Goal: Transaction & Acquisition: Purchase product/service

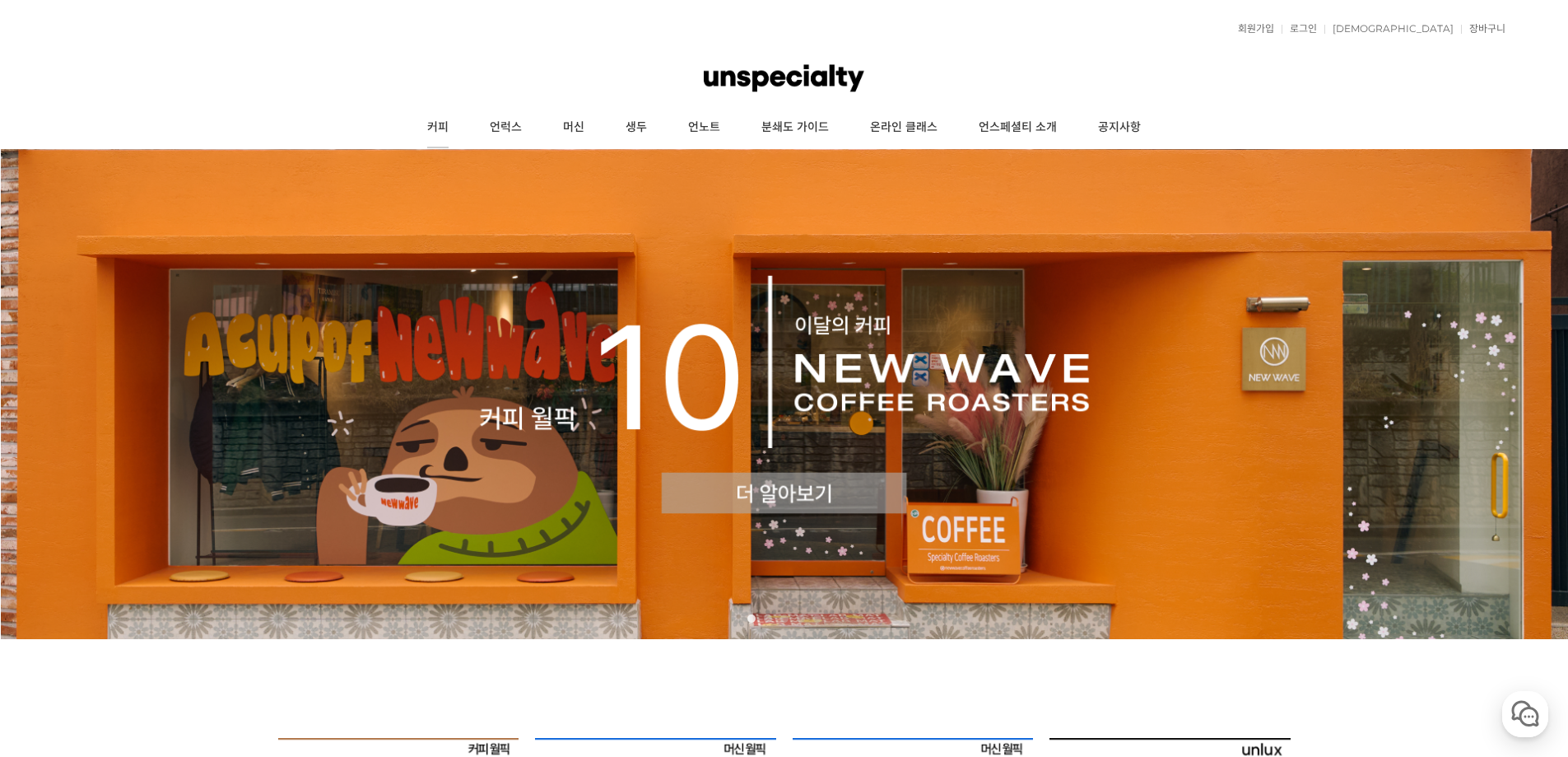
click at [419, 125] on link "커피" at bounding box center [437, 127] width 62 height 41
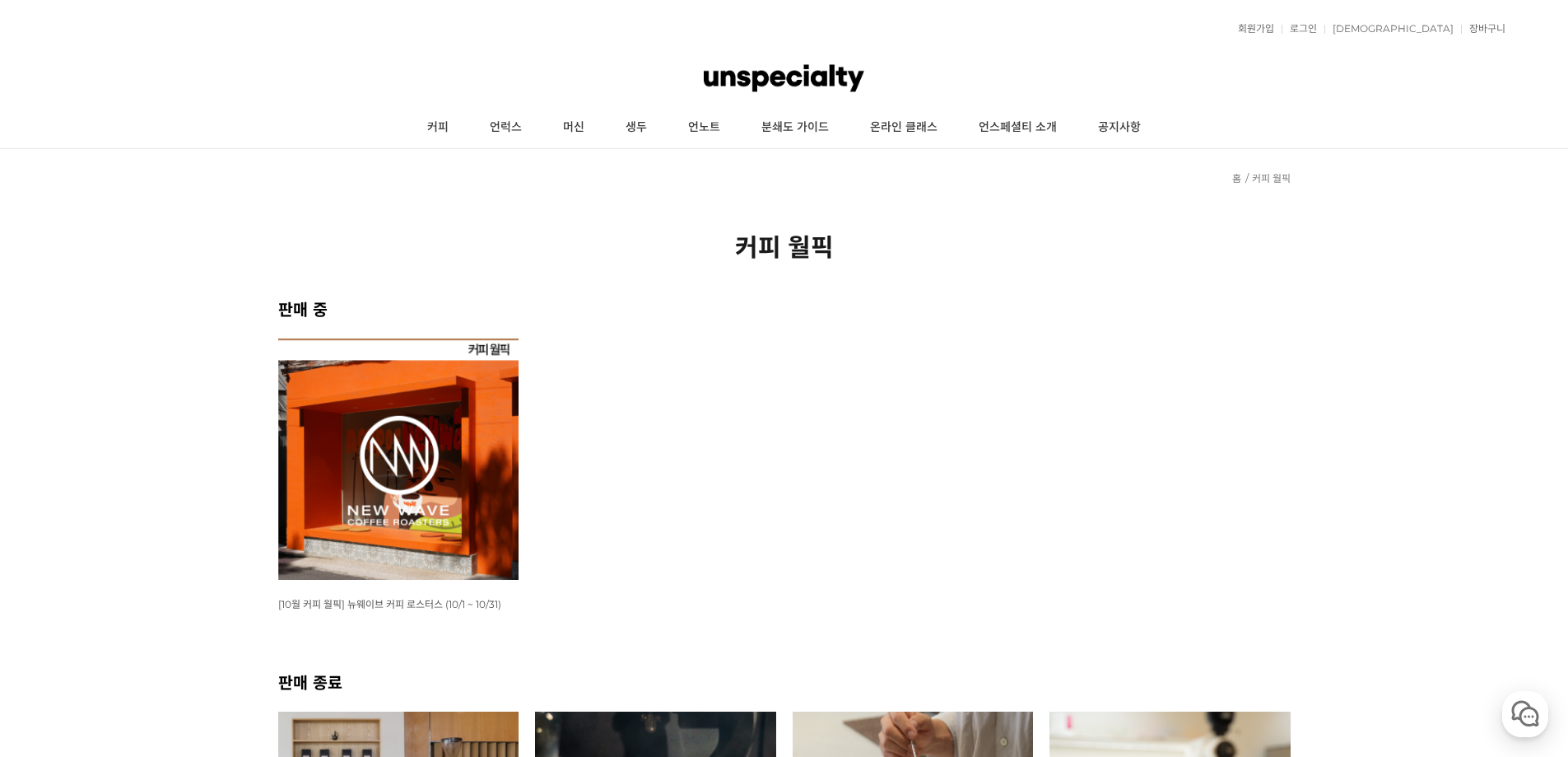
click at [472, 398] on img at bounding box center [399, 458] width 241 height 241
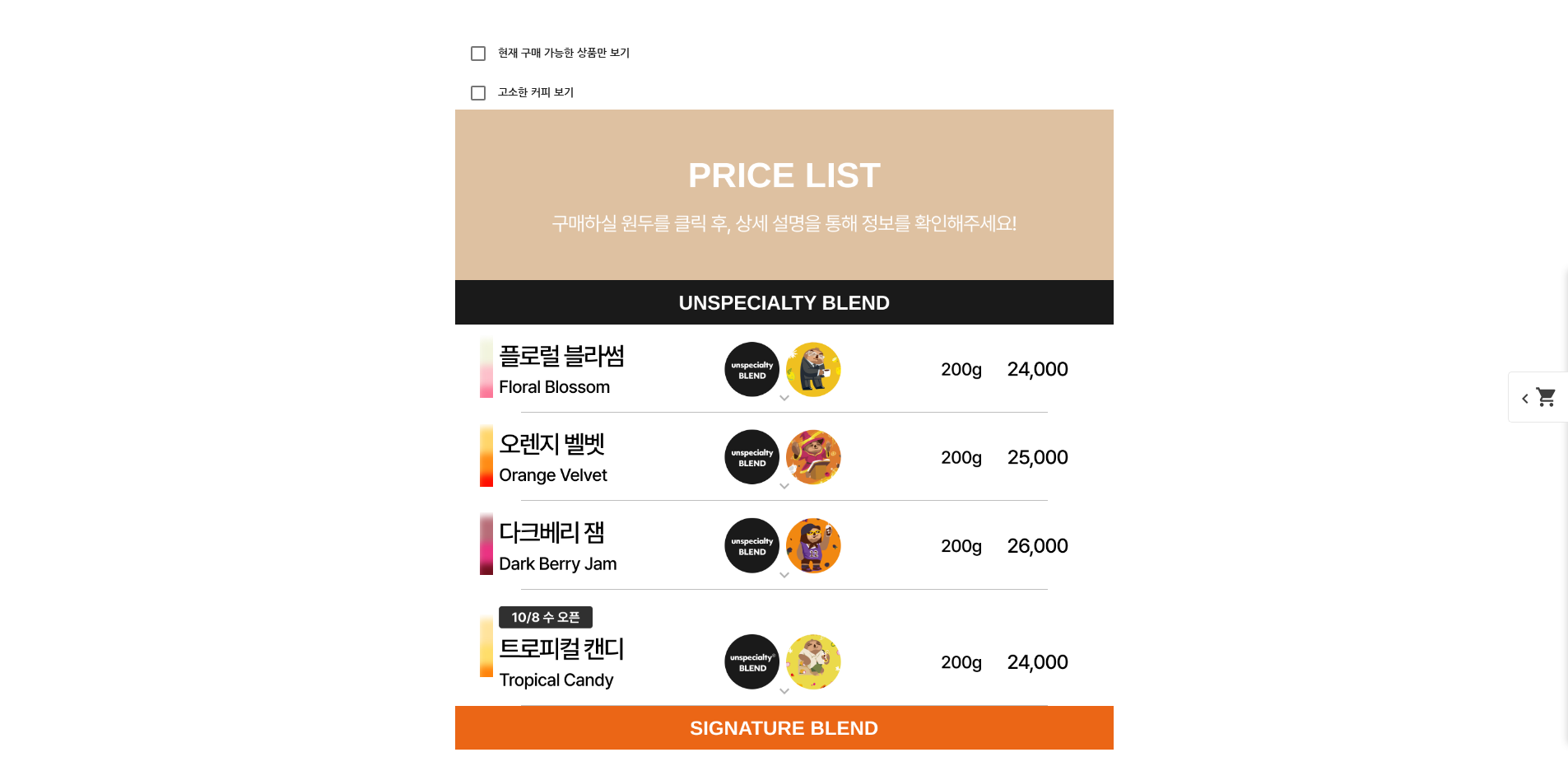
click at [767, 381] on img at bounding box center [784, 369] width 659 height 89
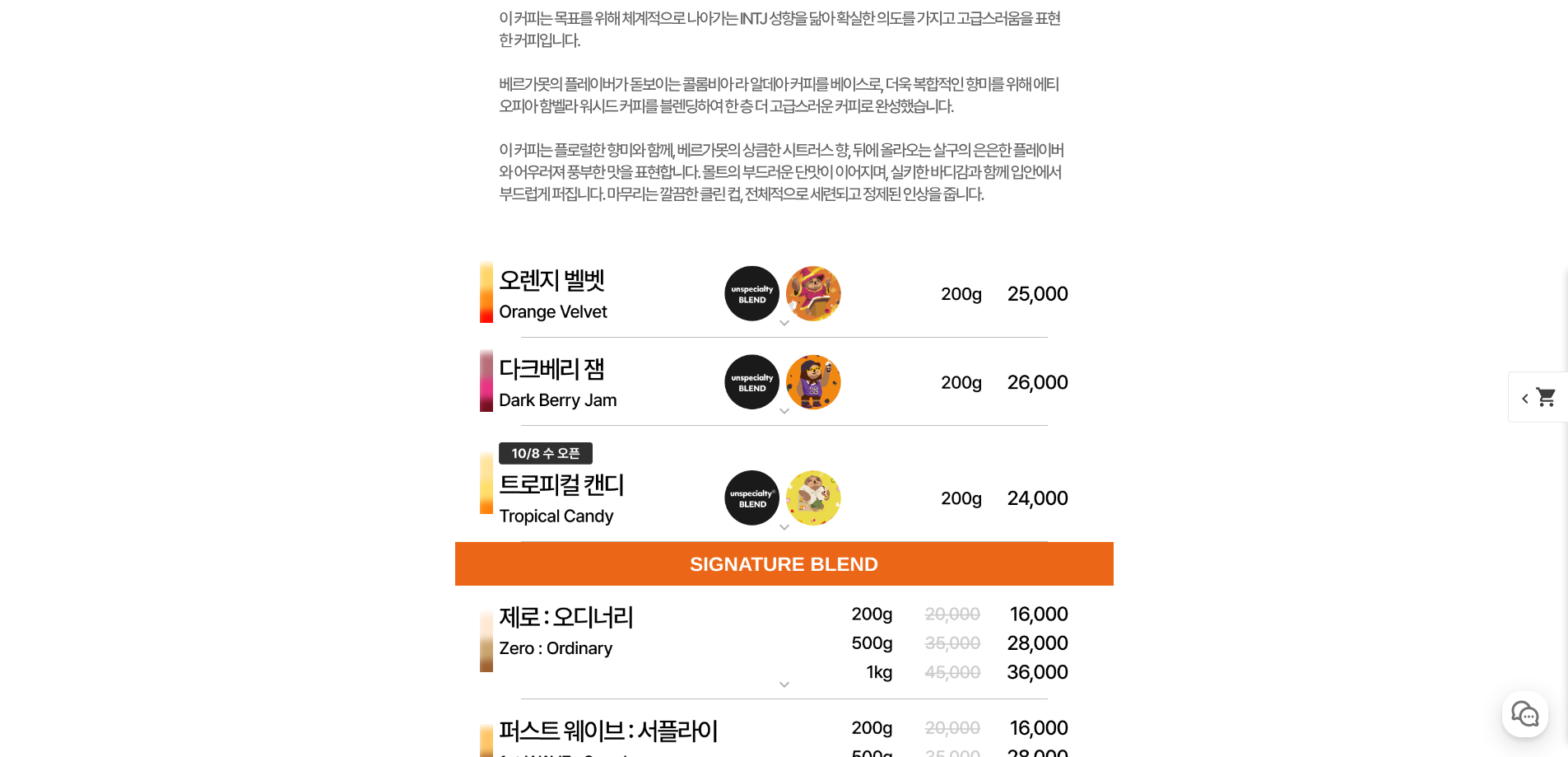
scroll to position [5500, 0]
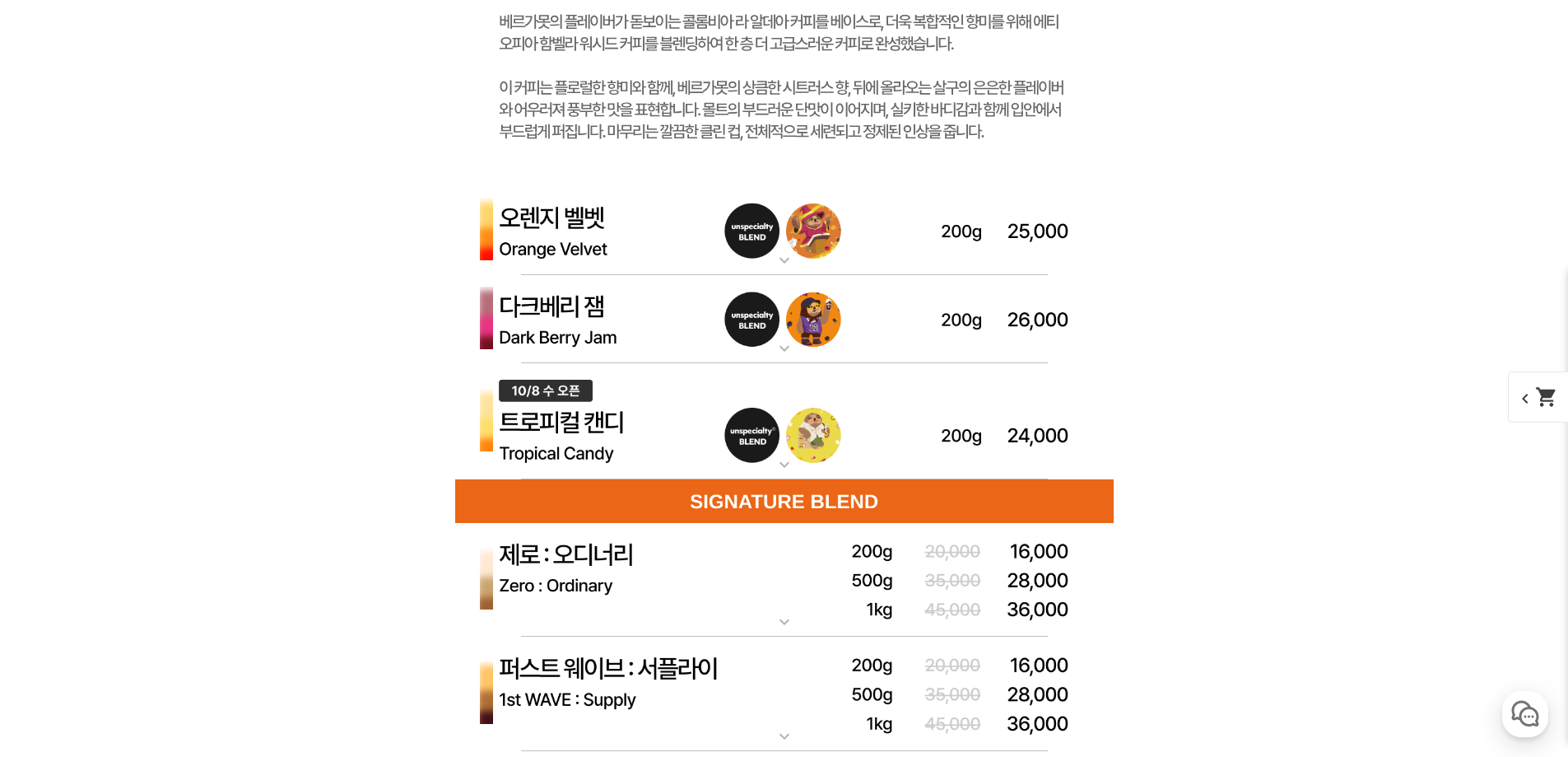
click at [675, 258] on img at bounding box center [784, 231] width 659 height 89
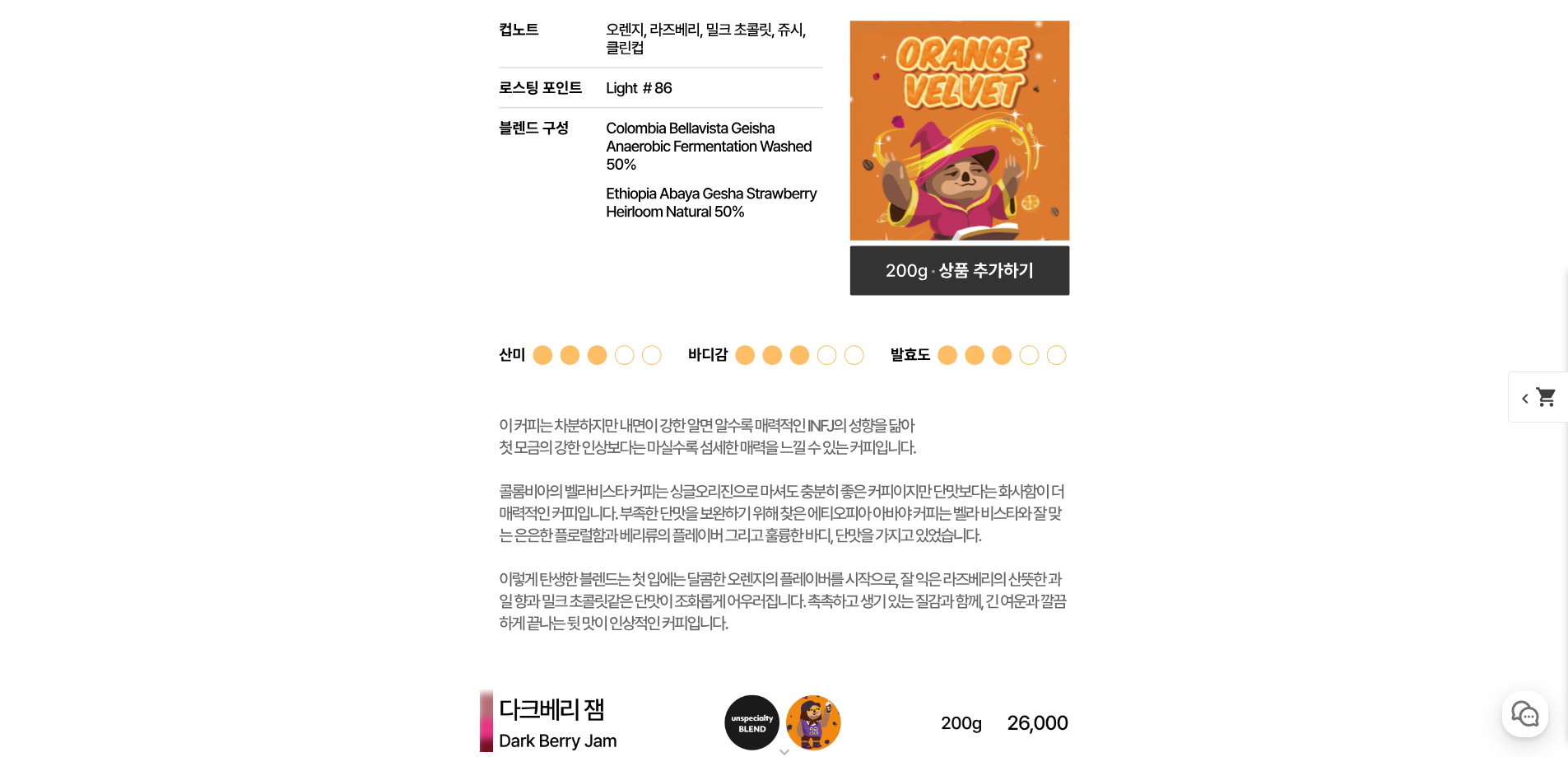
scroll to position [6242, 0]
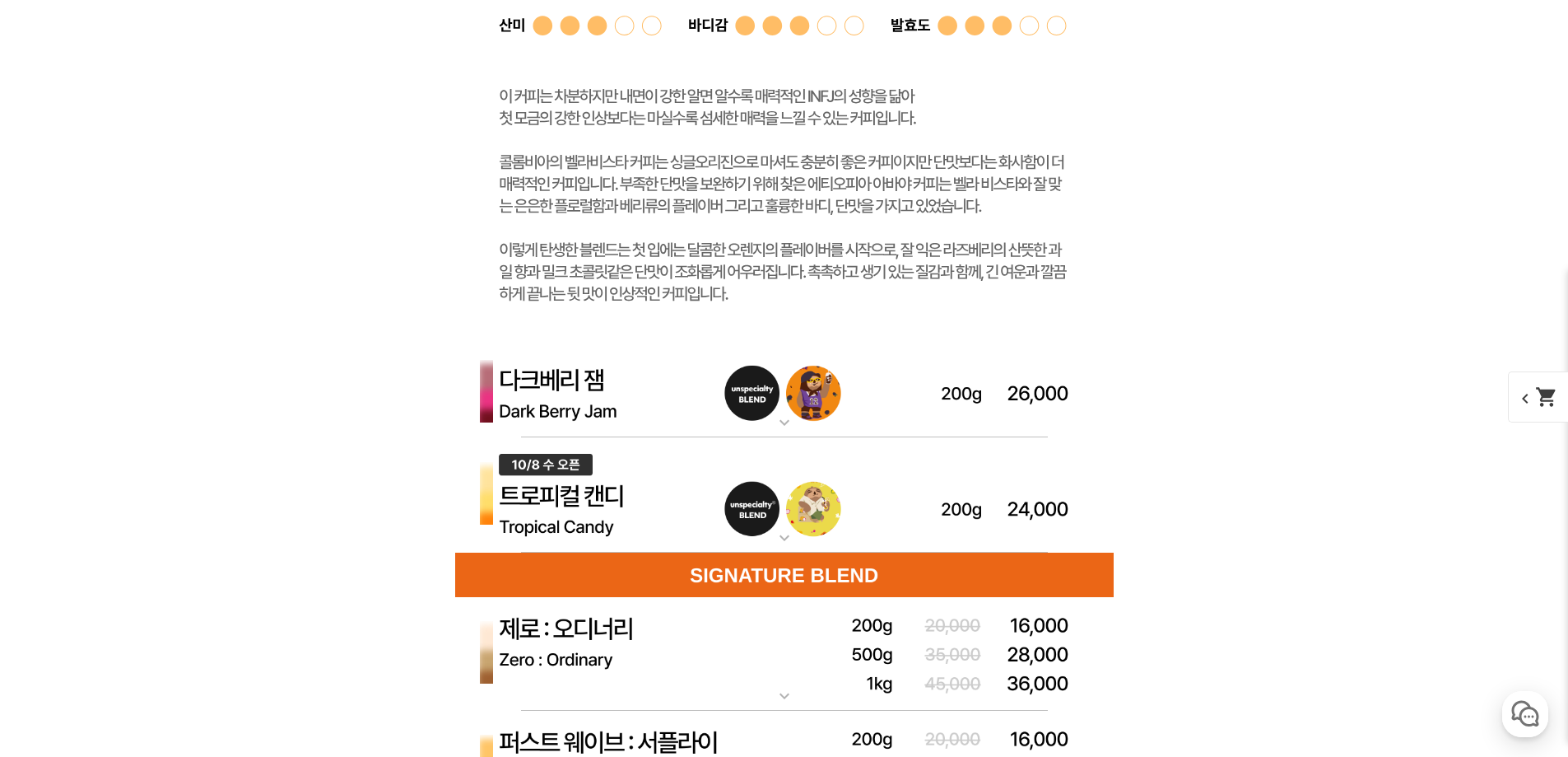
click at [665, 403] on img at bounding box center [784, 393] width 659 height 89
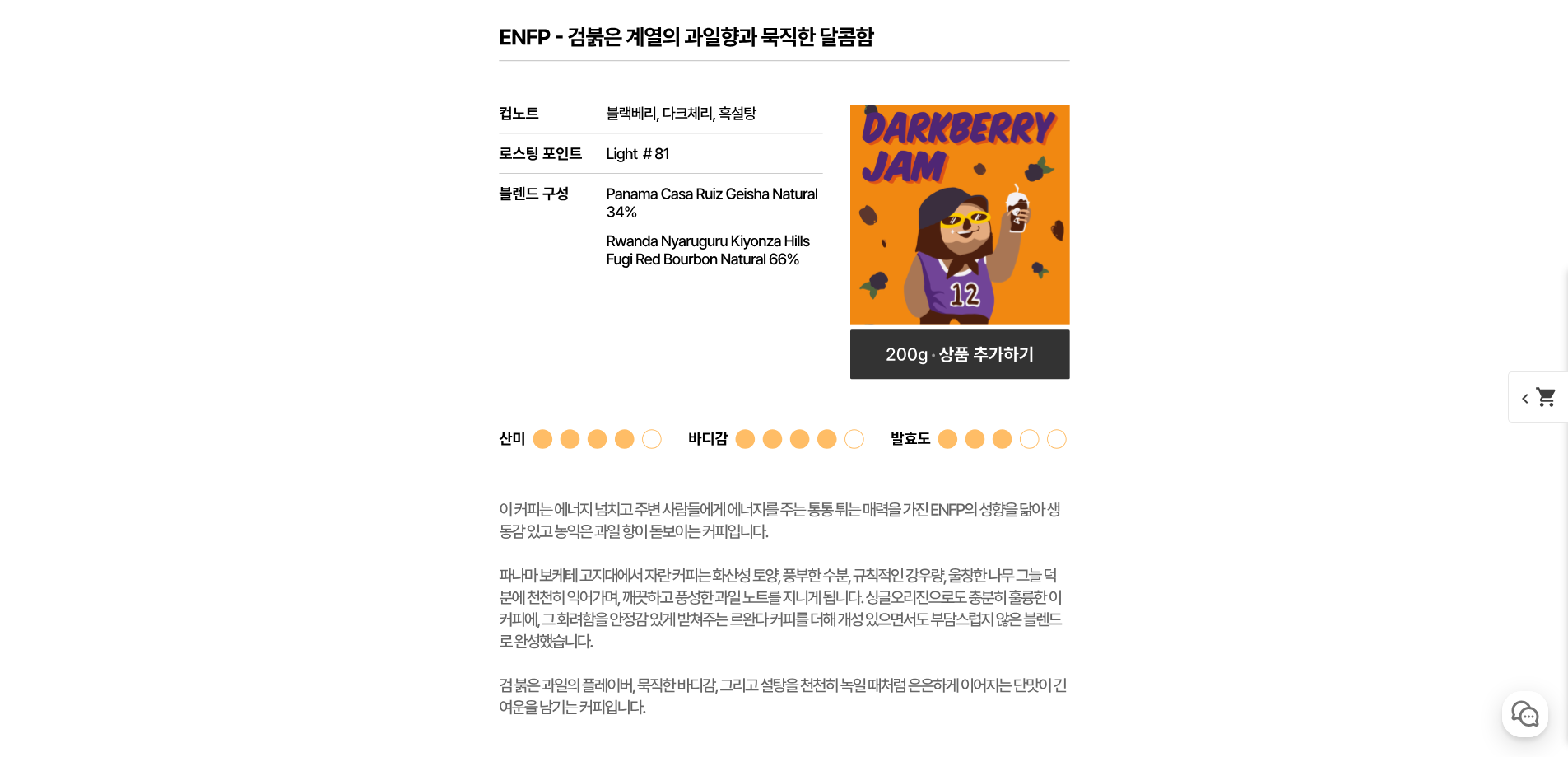
scroll to position [6983, 0]
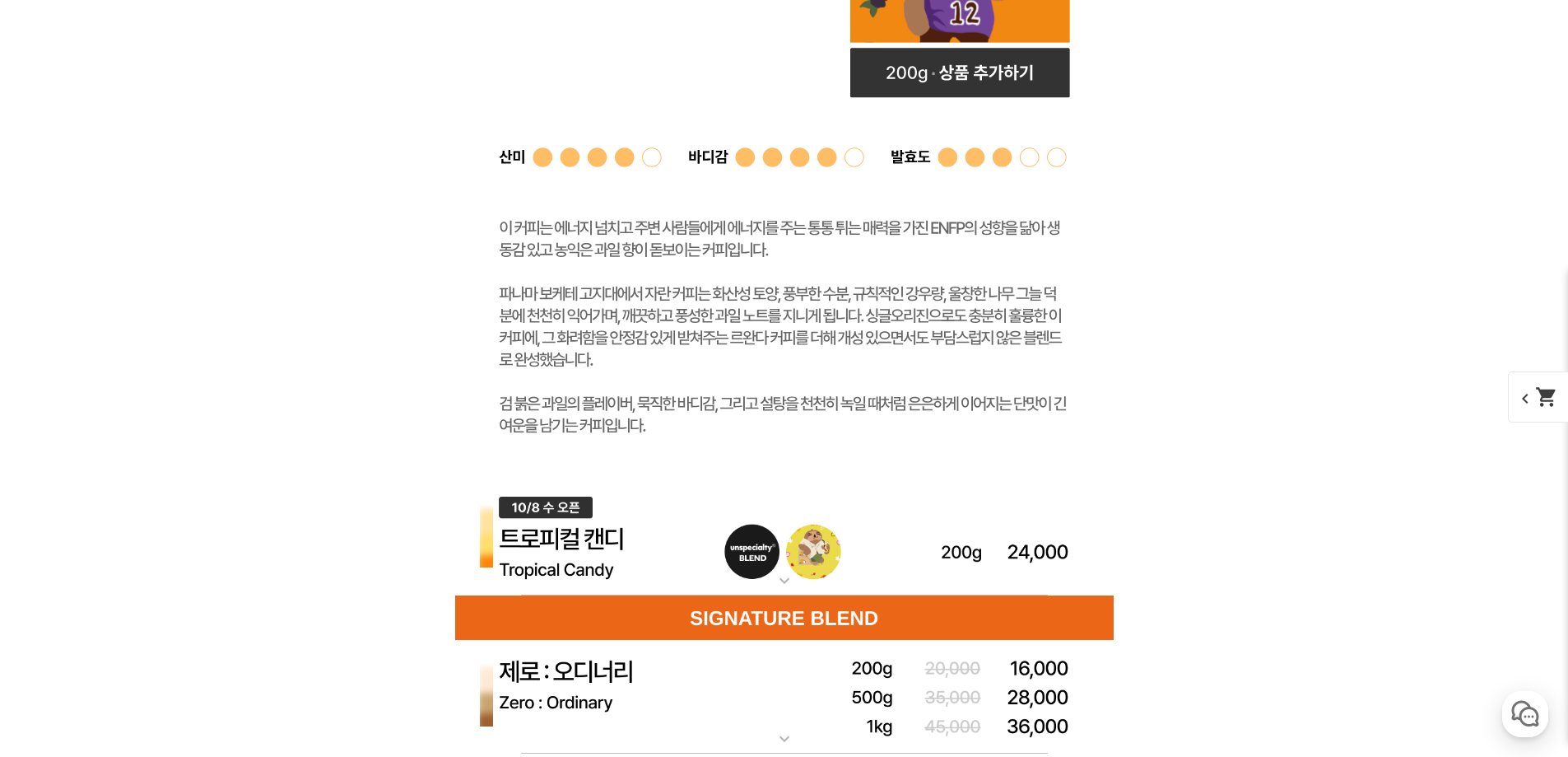
click at [687, 536] on img at bounding box center [784, 539] width 659 height 117
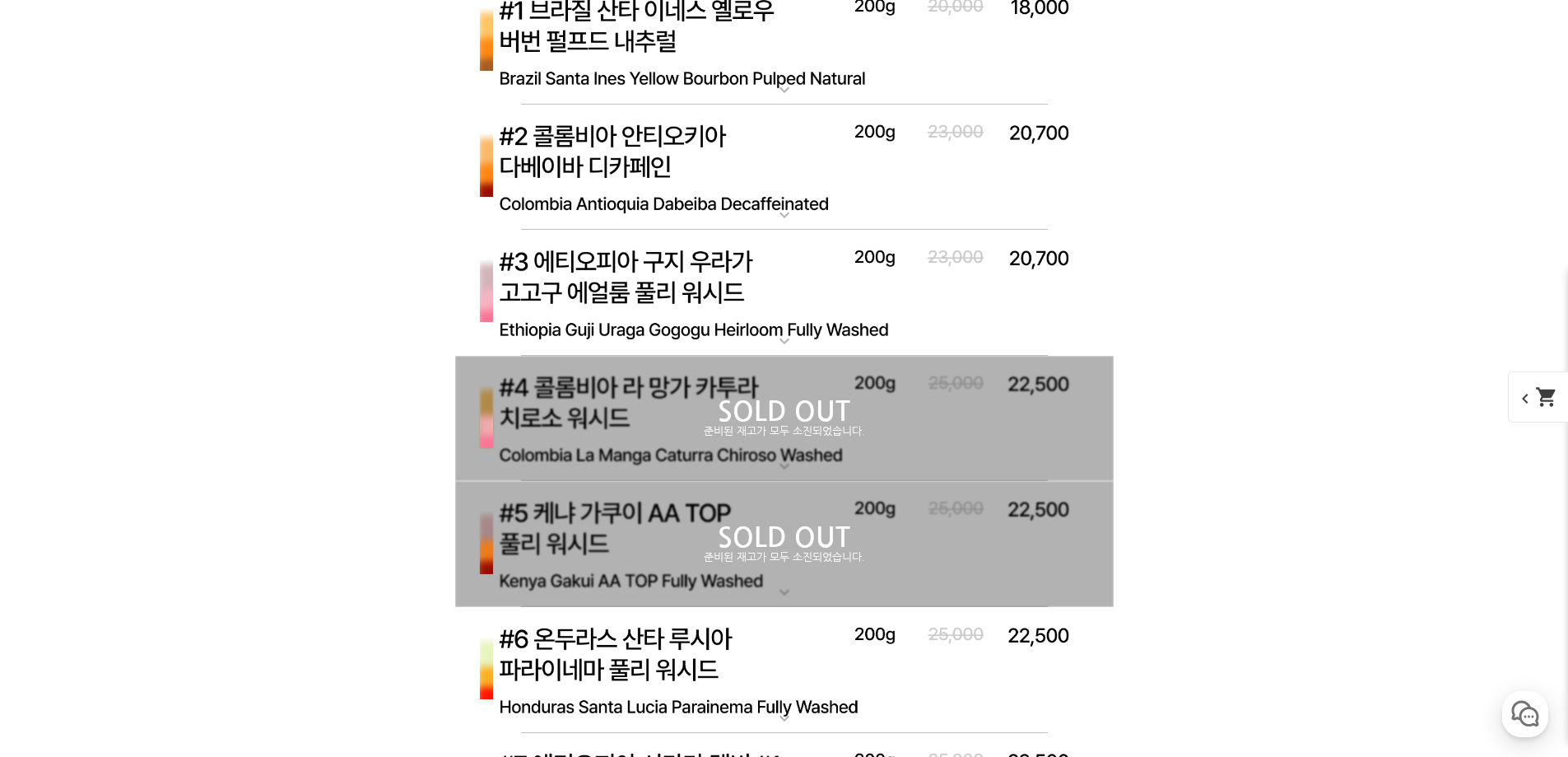
scroll to position [8959, 0]
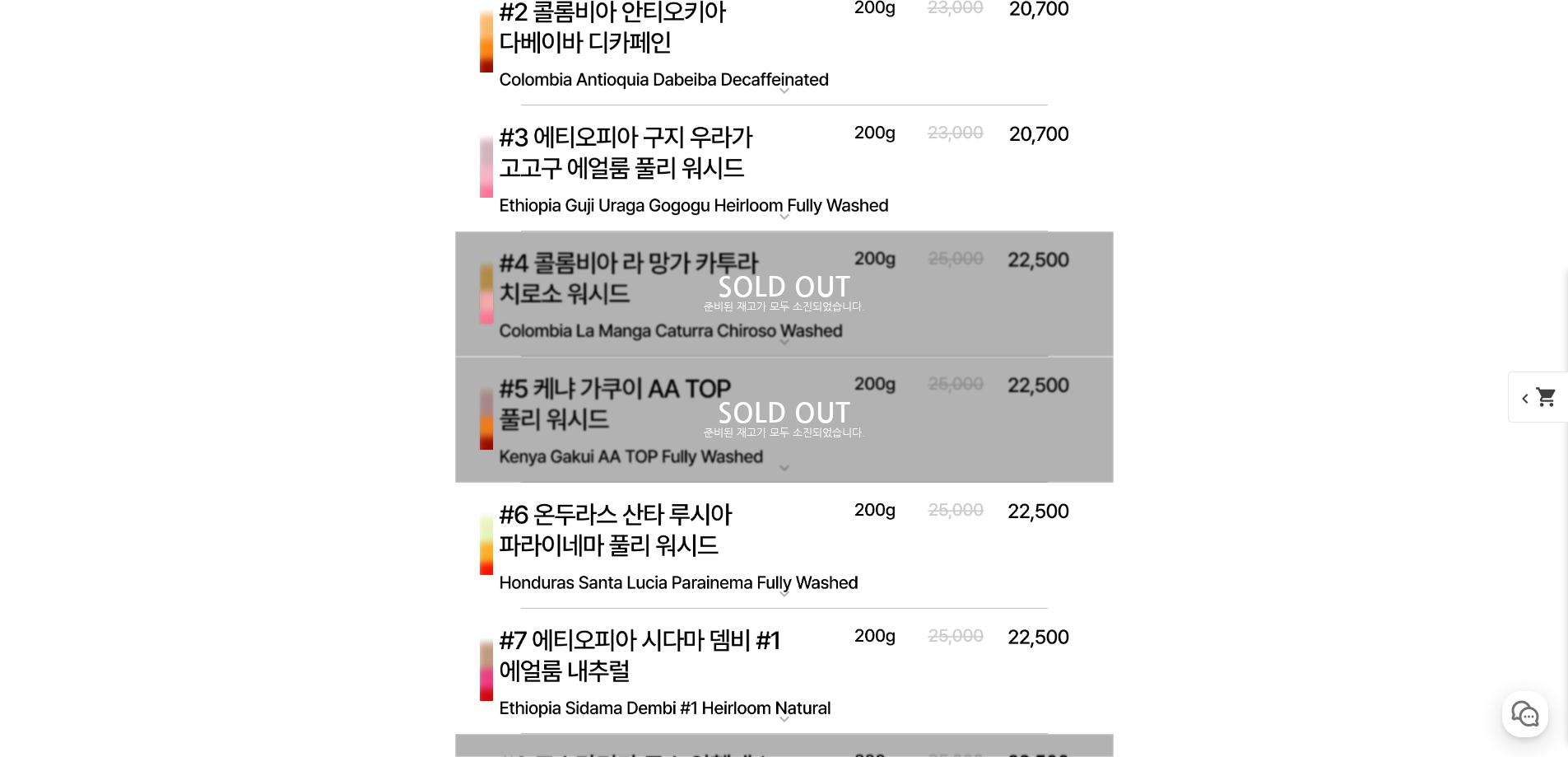
drag, startPoint x: 1445, startPoint y: 373, endPoint x: 1430, endPoint y: 374, distance: 15.0
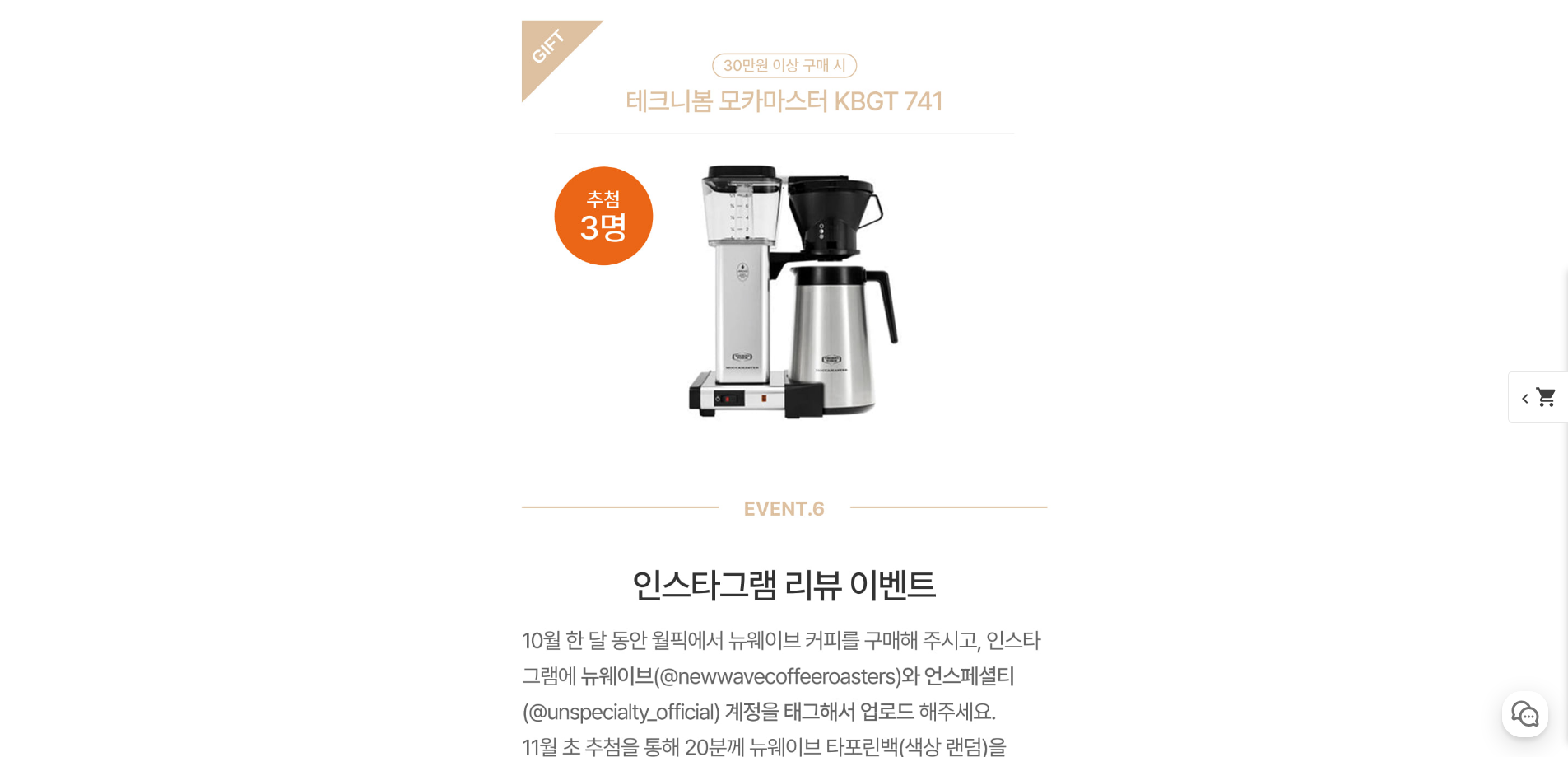
scroll to position [16534, 0]
